Goal: Task Accomplishment & Management: Use online tool/utility

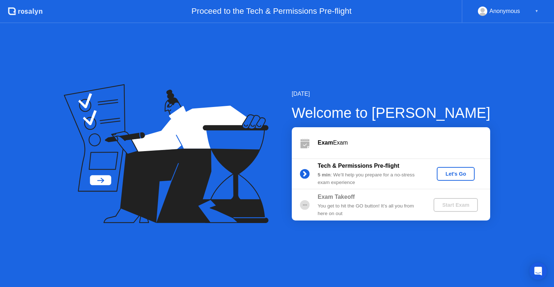
click at [450, 175] on div "Let's Go" at bounding box center [456, 174] width 32 height 6
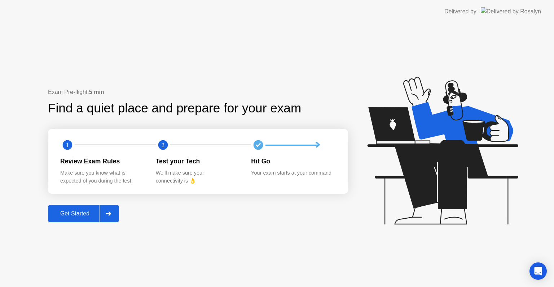
click at [74, 216] on div "Get Started" at bounding box center [74, 213] width 49 height 6
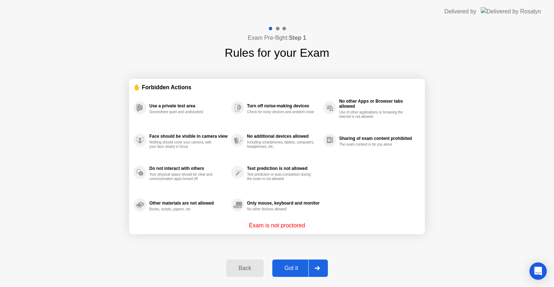
click at [291, 269] on div "Got it" at bounding box center [292, 268] width 34 height 6
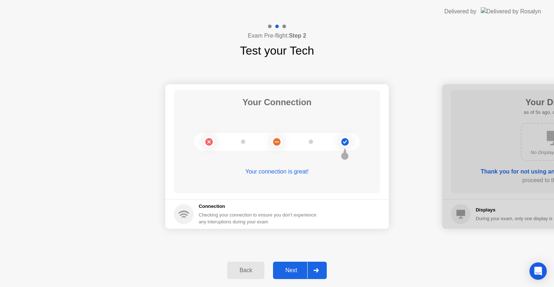
click at [292, 270] on div "Next" at bounding box center [291, 270] width 32 height 6
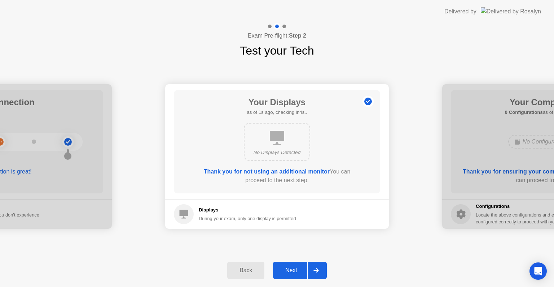
click at [291, 269] on div "Next" at bounding box center [291, 270] width 32 height 6
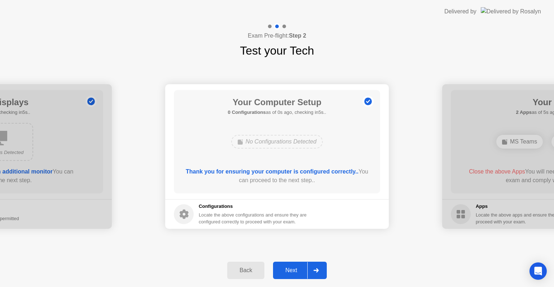
click at [291, 269] on div "Next" at bounding box center [291, 270] width 32 height 6
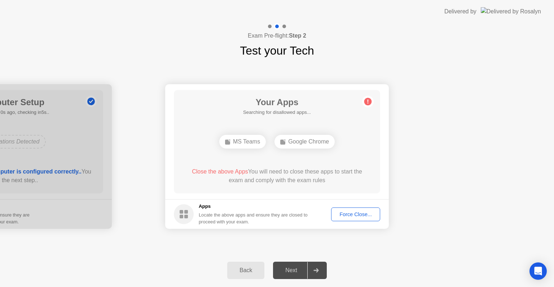
click at [356, 213] on div "Force Close..." at bounding box center [356, 214] width 44 height 6
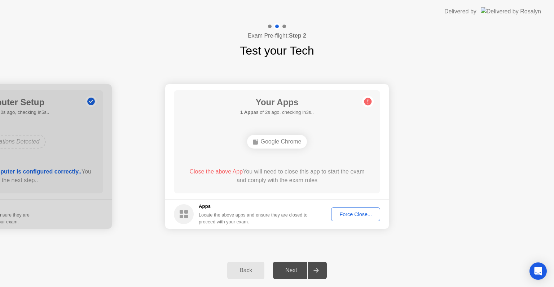
click at [356, 214] on div "Force Close..." at bounding box center [356, 214] width 44 height 6
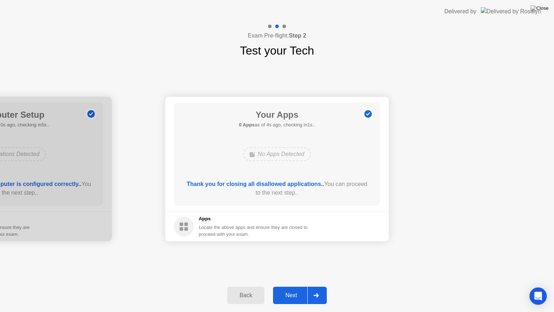
click at [288, 286] on div "Next" at bounding box center [291, 295] width 32 height 6
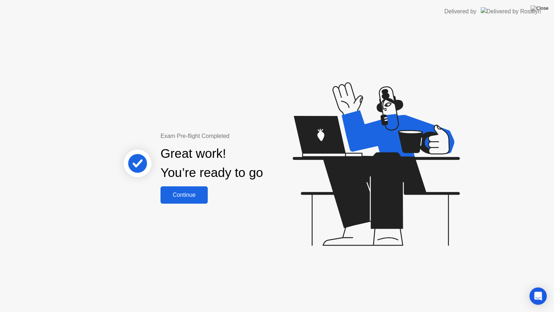
click at [178, 200] on button "Continue" at bounding box center [184, 194] width 47 height 17
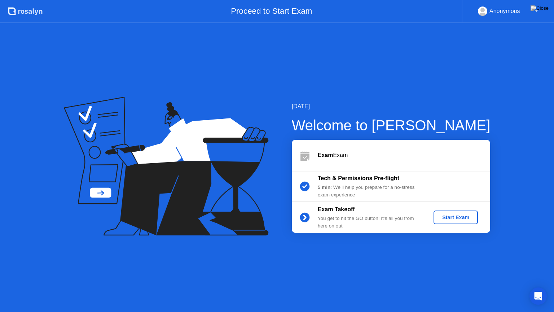
click at [460, 217] on div "Start Exam" at bounding box center [456, 217] width 39 height 6
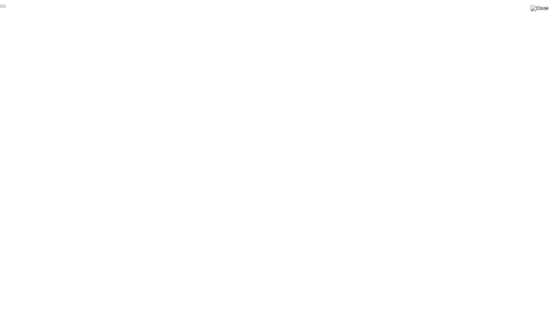
click div "End Proctoring Session"
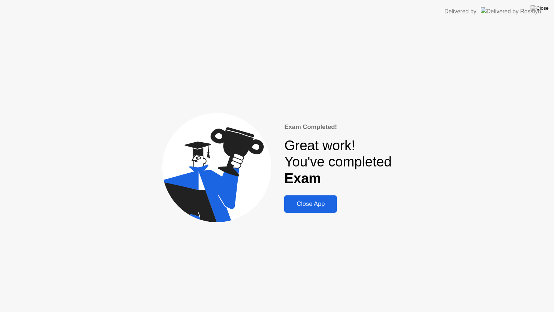
click at [310, 206] on div "Close App" at bounding box center [311, 203] width 48 height 7
